Goal: Task Accomplishment & Management: Use online tool/utility

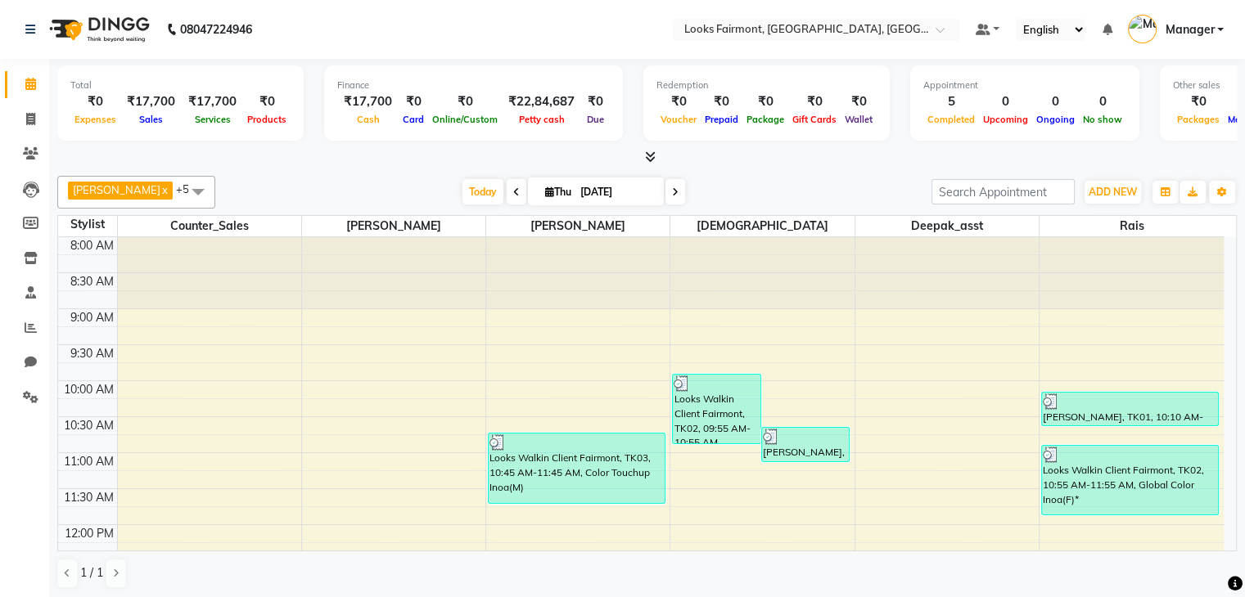
scroll to position [1, 0]
click at [29, 328] on icon at bounding box center [31, 327] width 12 height 12
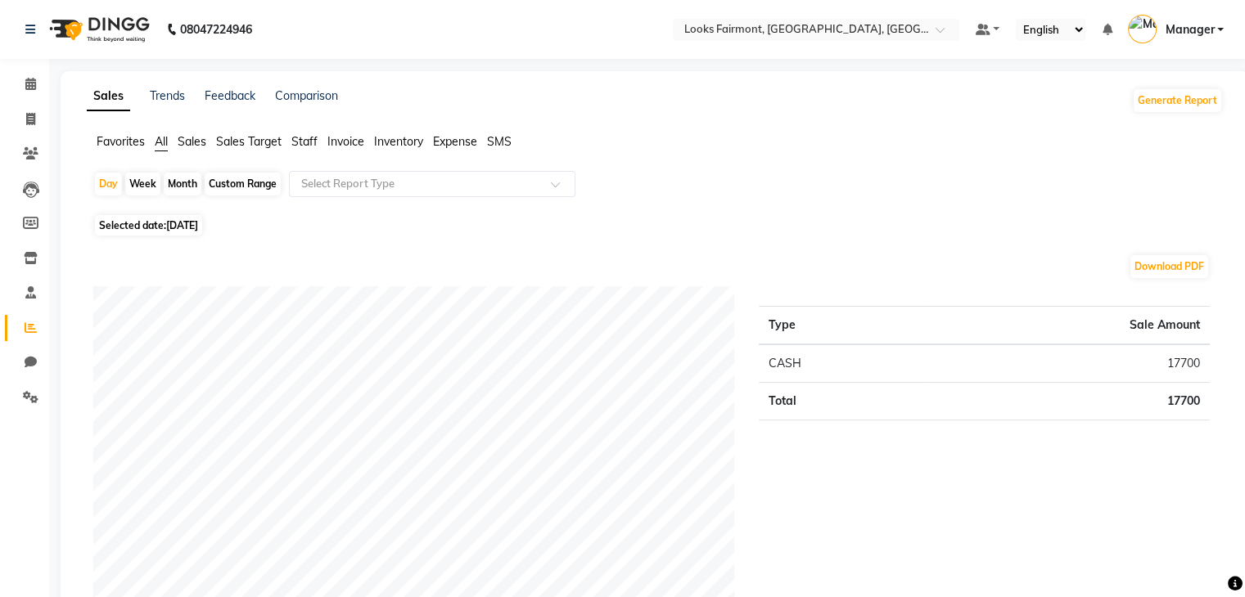
click at [188, 143] on span "Sales" at bounding box center [192, 141] width 29 height 15
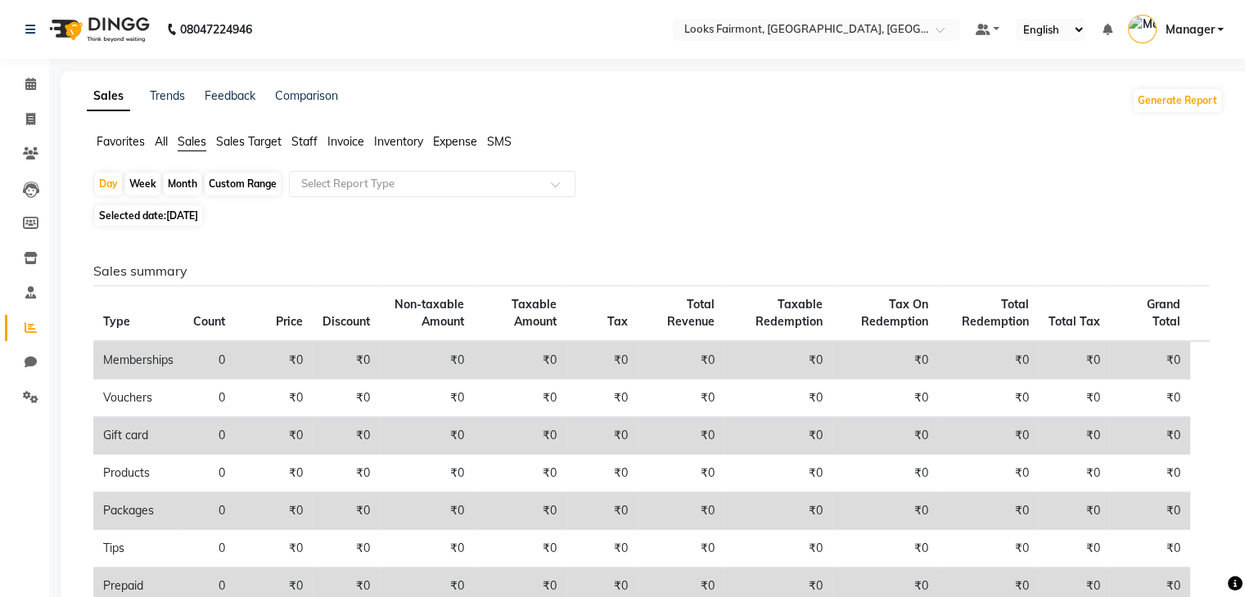
click at [311, 142] on span "Staff" at bounding box center [304, 141] width 26 height 15
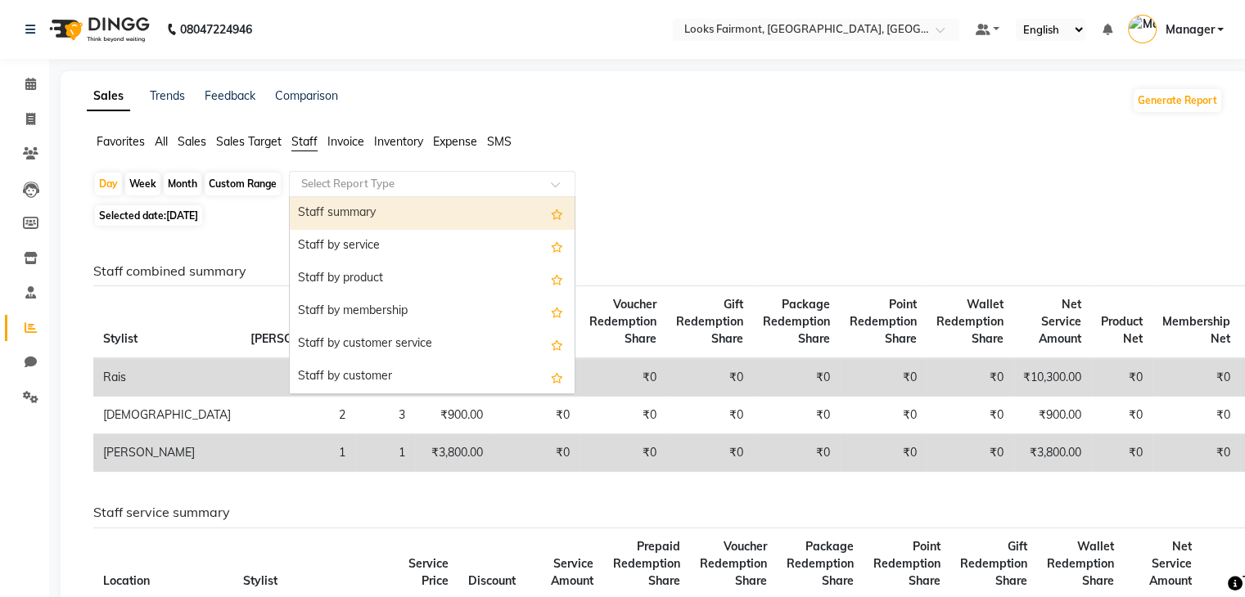
click at [436, 182] on input "text" at bounding box center [416, 184] width 236 height 16
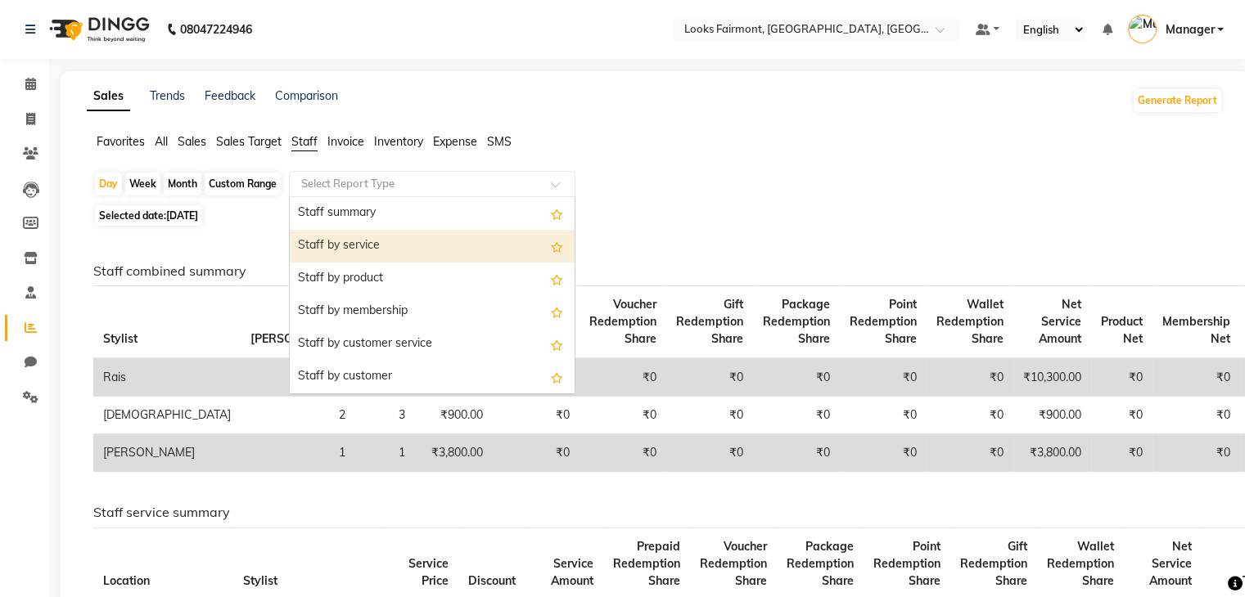
click at [406, 241] on div "Staff by service" at bounding box center [432, 246] width 285 height 33
select select "full_report"
select select "pdf"
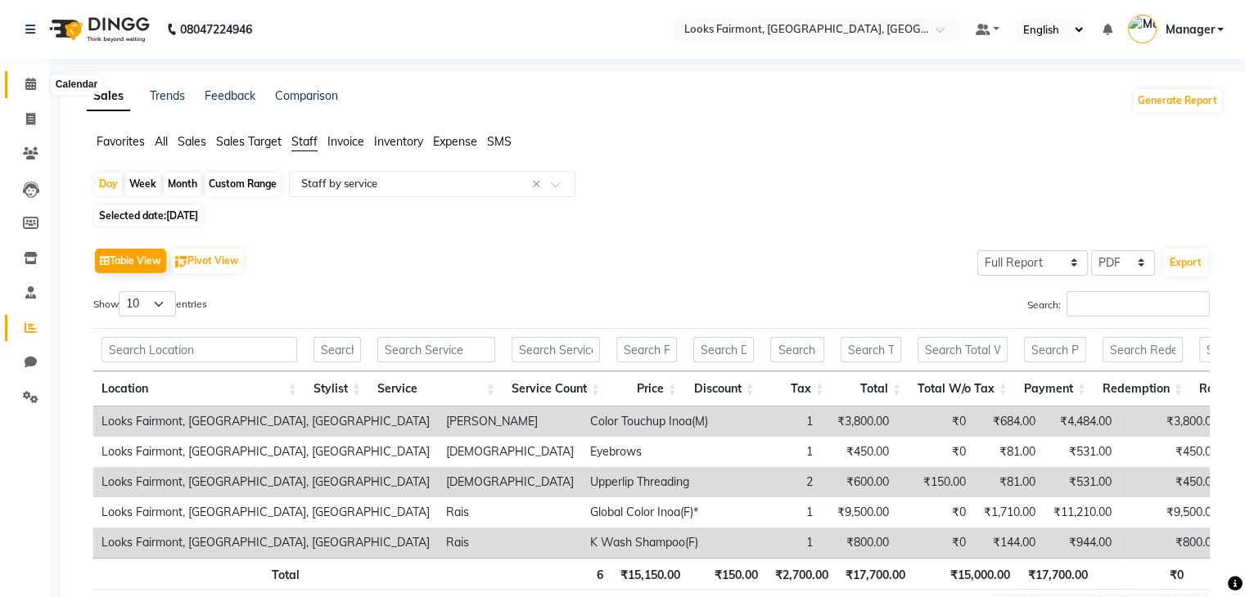
click at [34, 78] on icon at bounding box center [30, 84] width 11 height 12
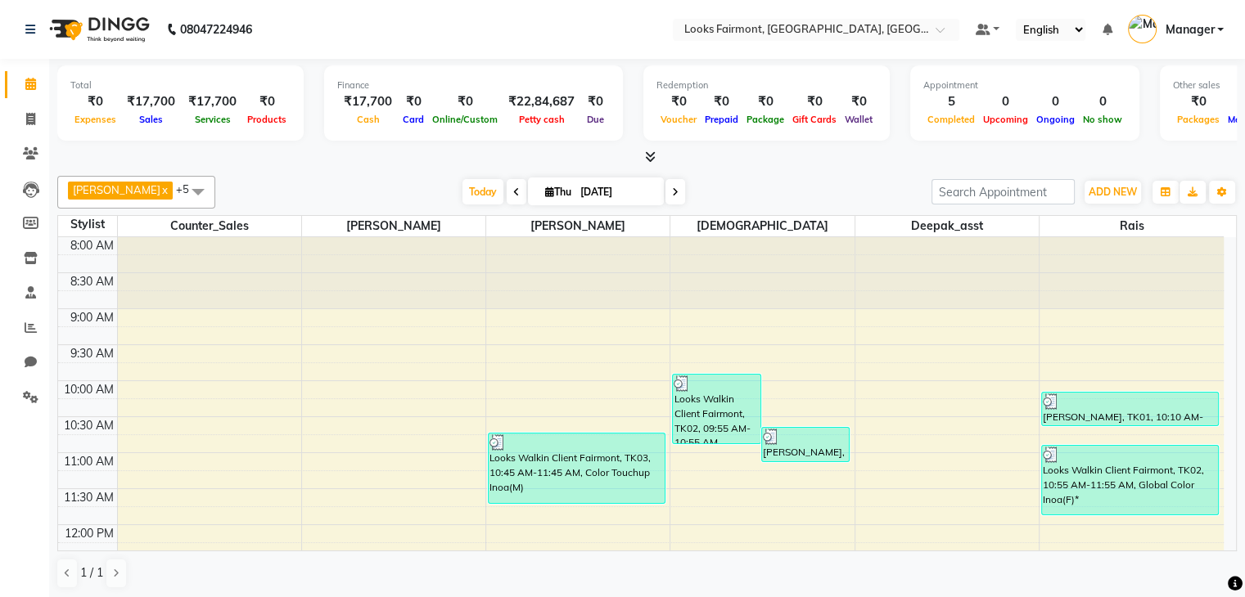
click at [652, 158] on icon at bounding box center [650, 157] width 11 height 12
